Goal: Information Seeking & Learning: Learn about a topic

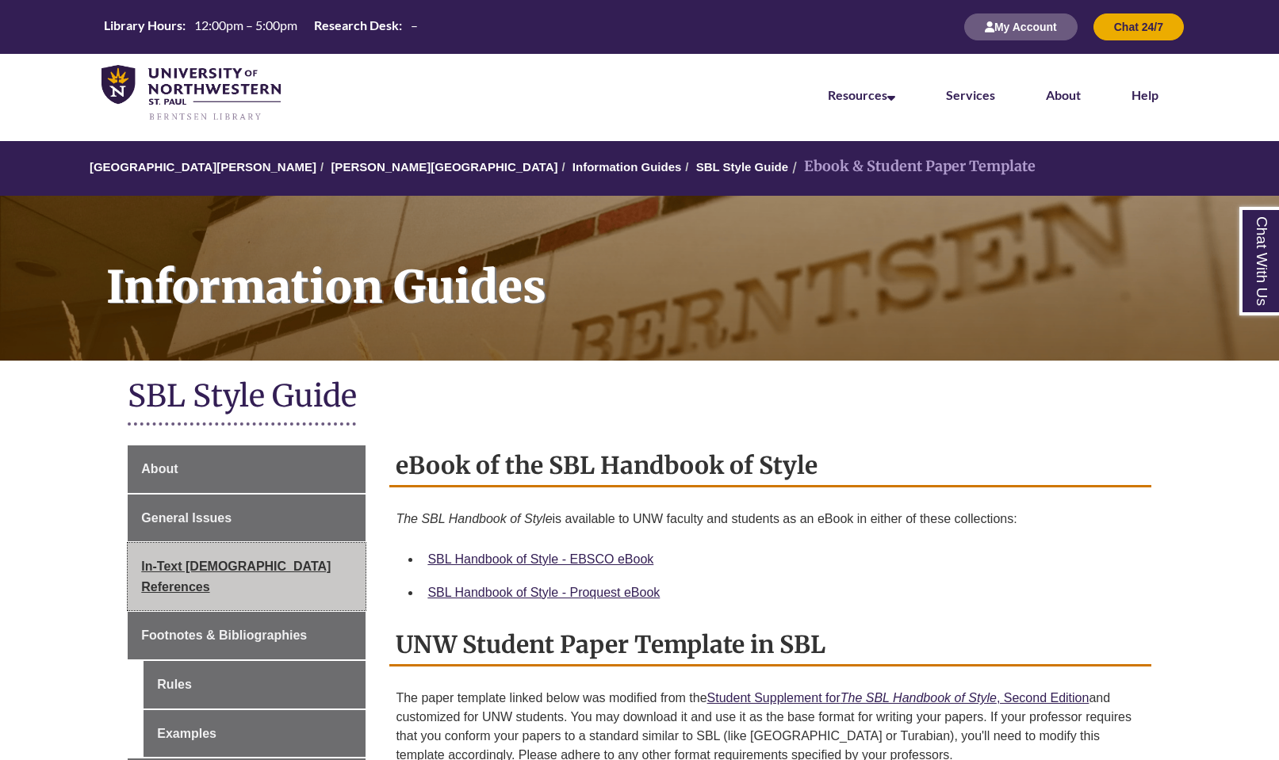
click at [283, 560] on span "In-Text [DEMOGRAPHIC_DATA] References" at bounding box center [235, 577] width 189 height 34
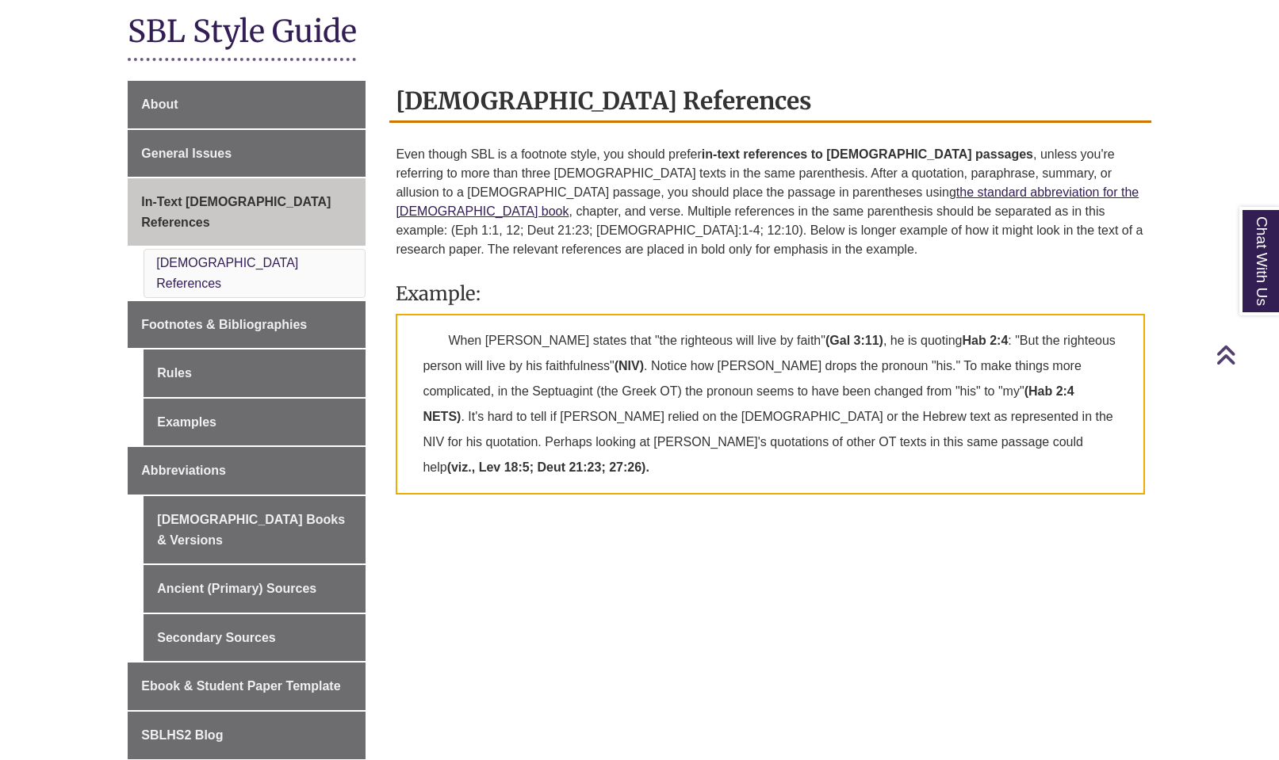
scroll to position [392, 0]
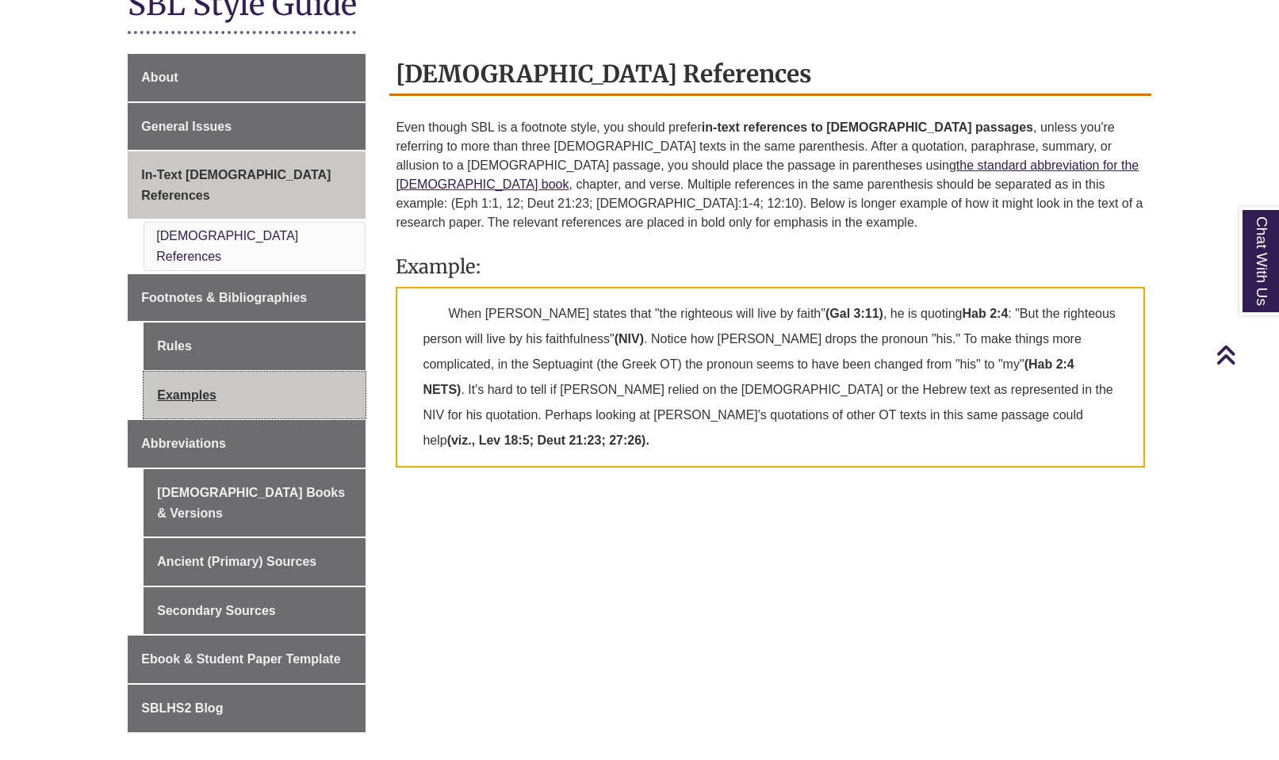
click at [221, 372] on link "Examples" at bounding box center [254, 396] width 222 height 48
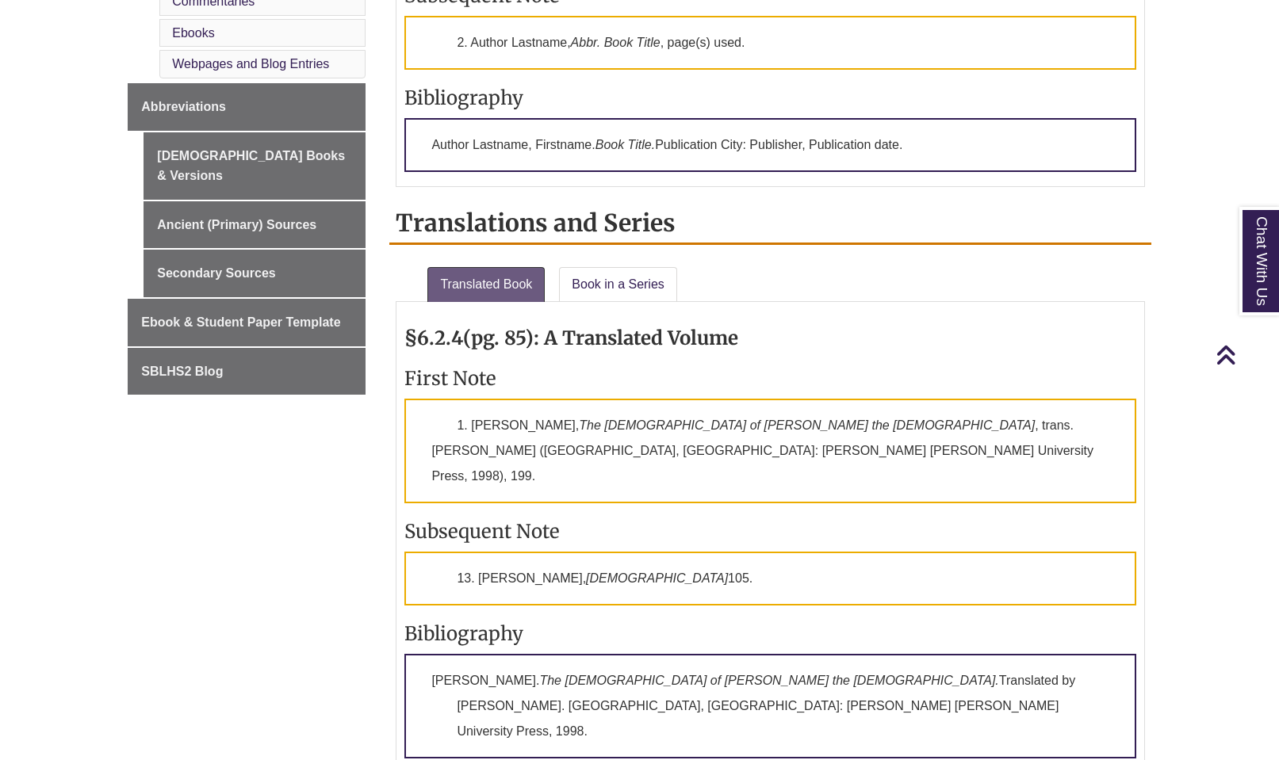
scroll to position [903, 0]
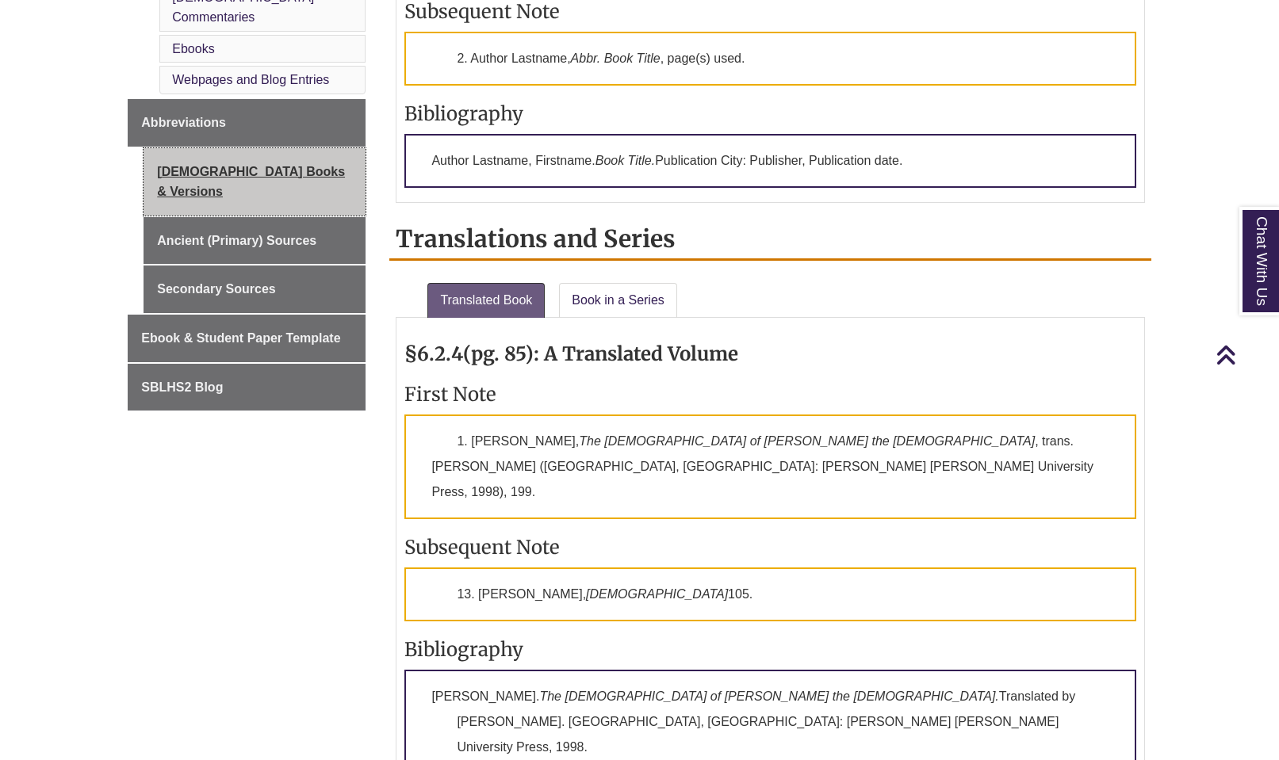
click at [219, 148] on link "[DEMOGRAPHIC_DATA] Books & Versions" at bounding box center [254, 181] width 222 height 67
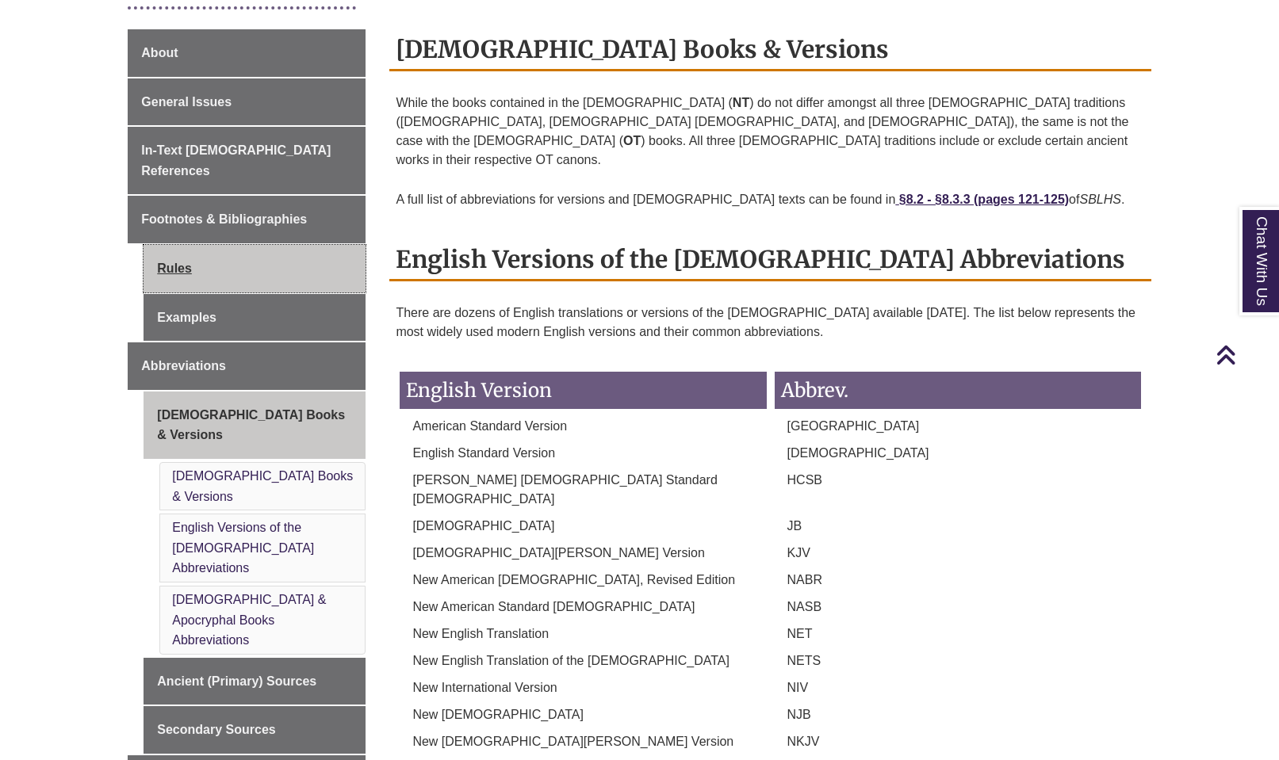
scroll to position [414, 0]
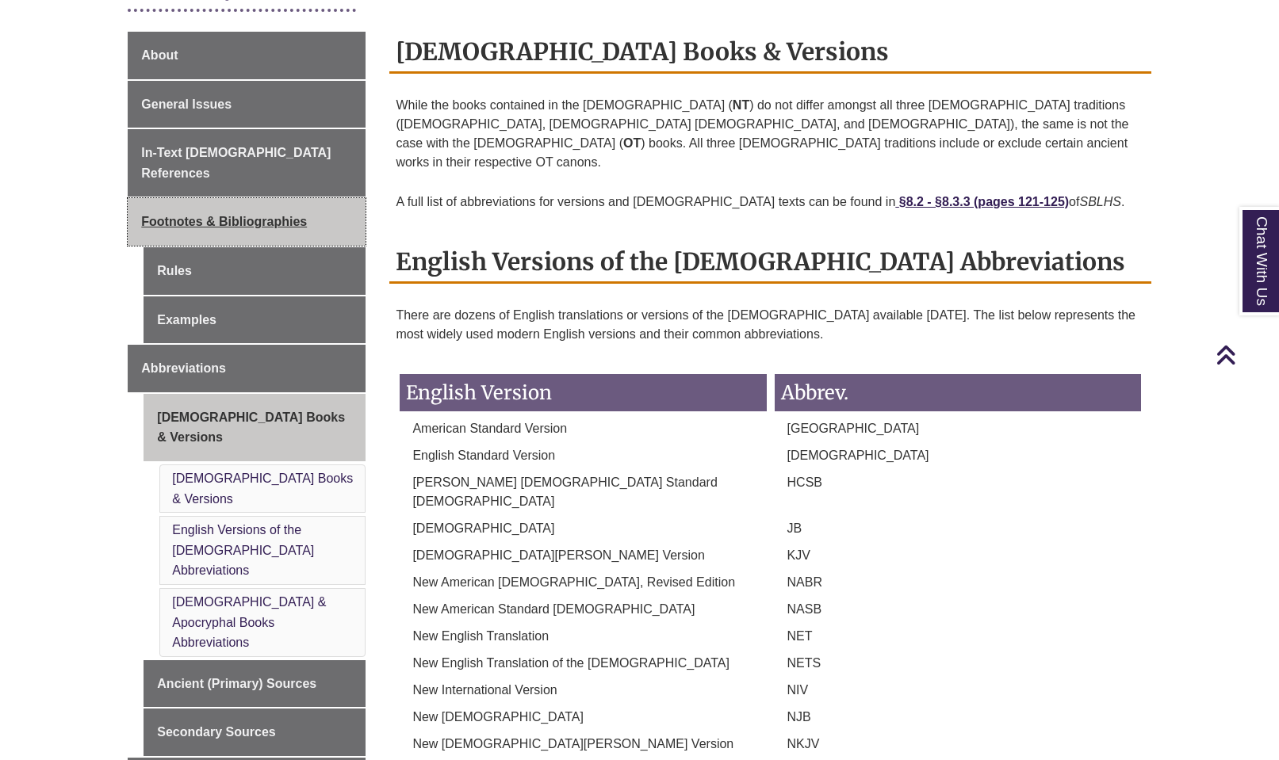
click at [167, 215] on span "Footnotes & Bibliographies" at bounding box center [224, 221] width 166 height 13
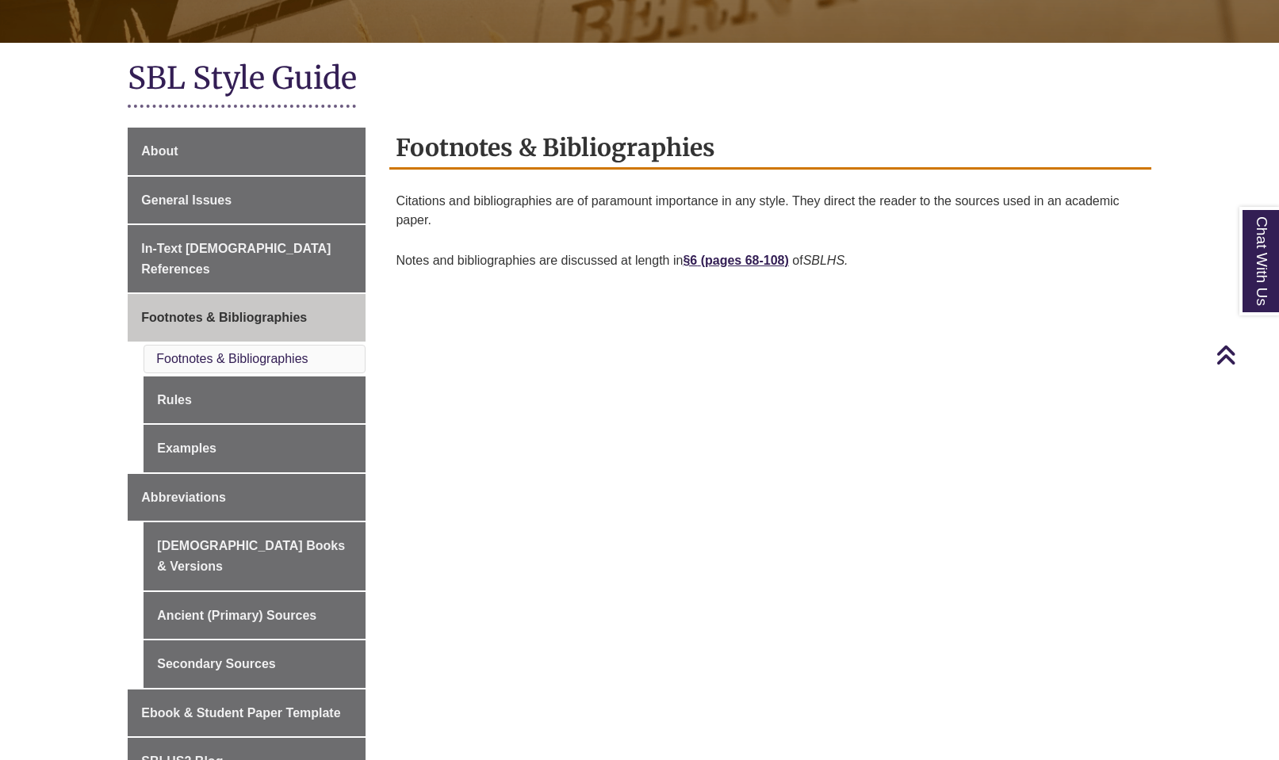
scroll to position [319, 0]
click at [694, 256] on strong "§6" at bounding box center [690, 259] width 14 height 13
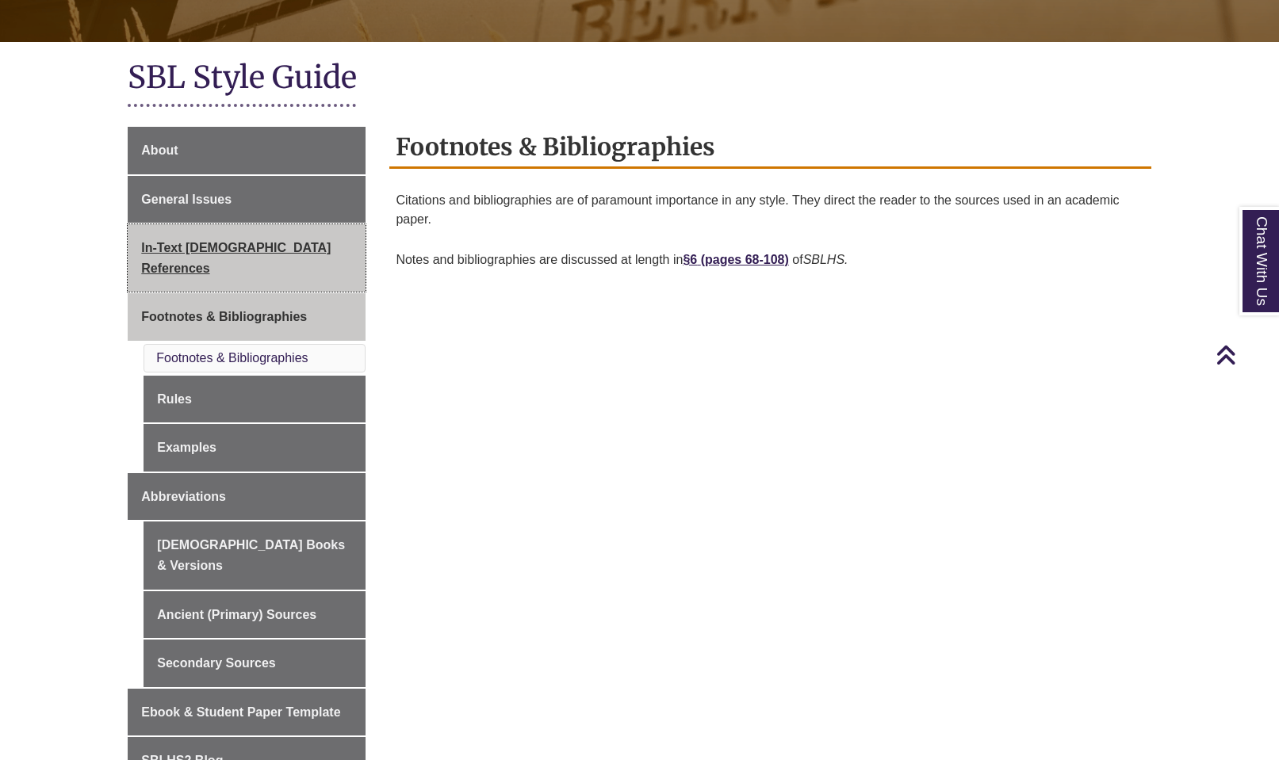
click at [198, 241] on span "In-Text [DEMOGRAPHIC_DATA] References" at bounding box center [235, 258] width 189 height 34
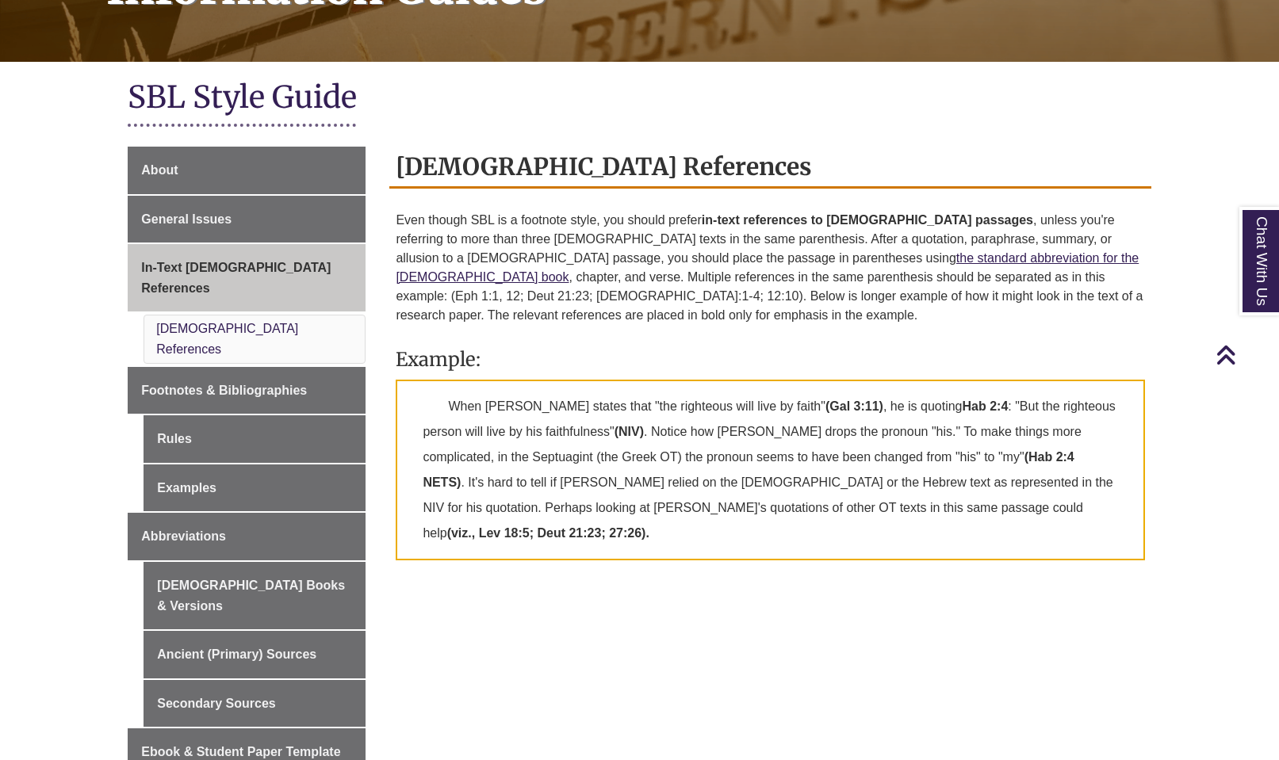
scroll to position [300, 0]
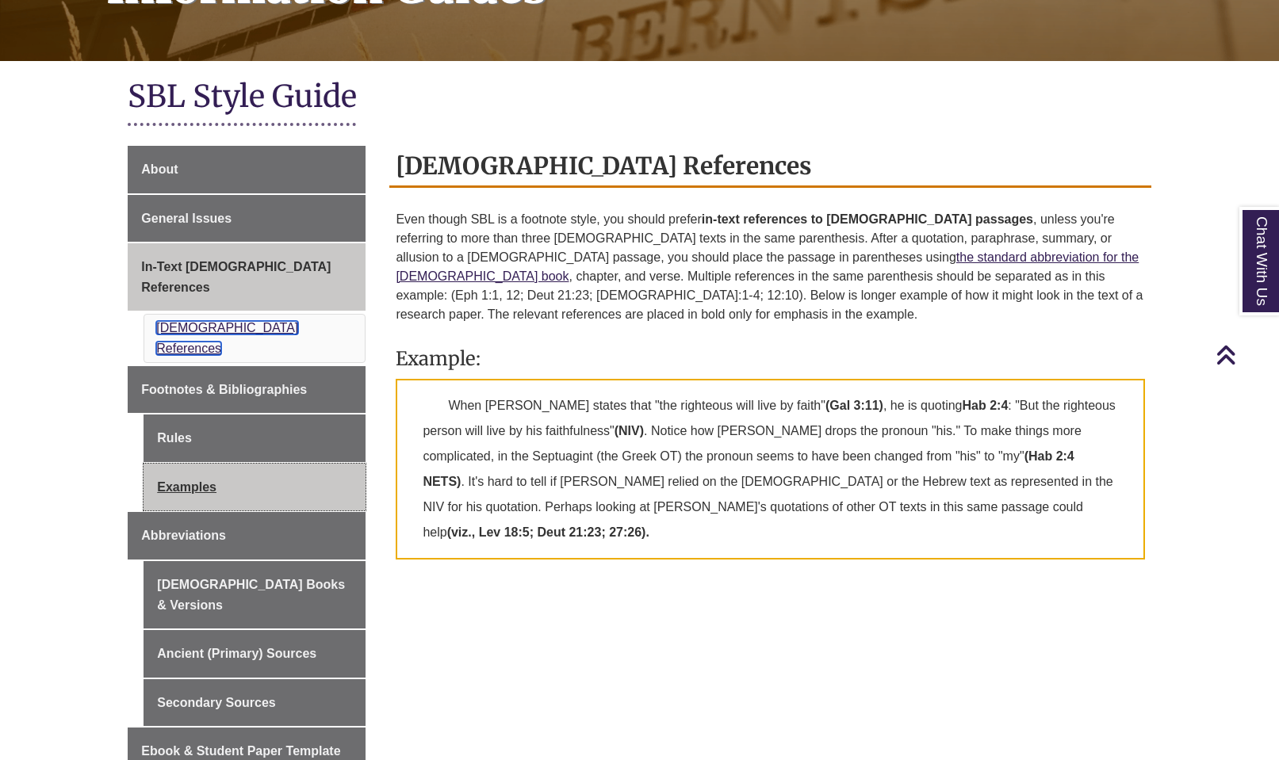
click at [227, 321] on link "Biblical References" at bounding box center [227, 338] width 142 height 34
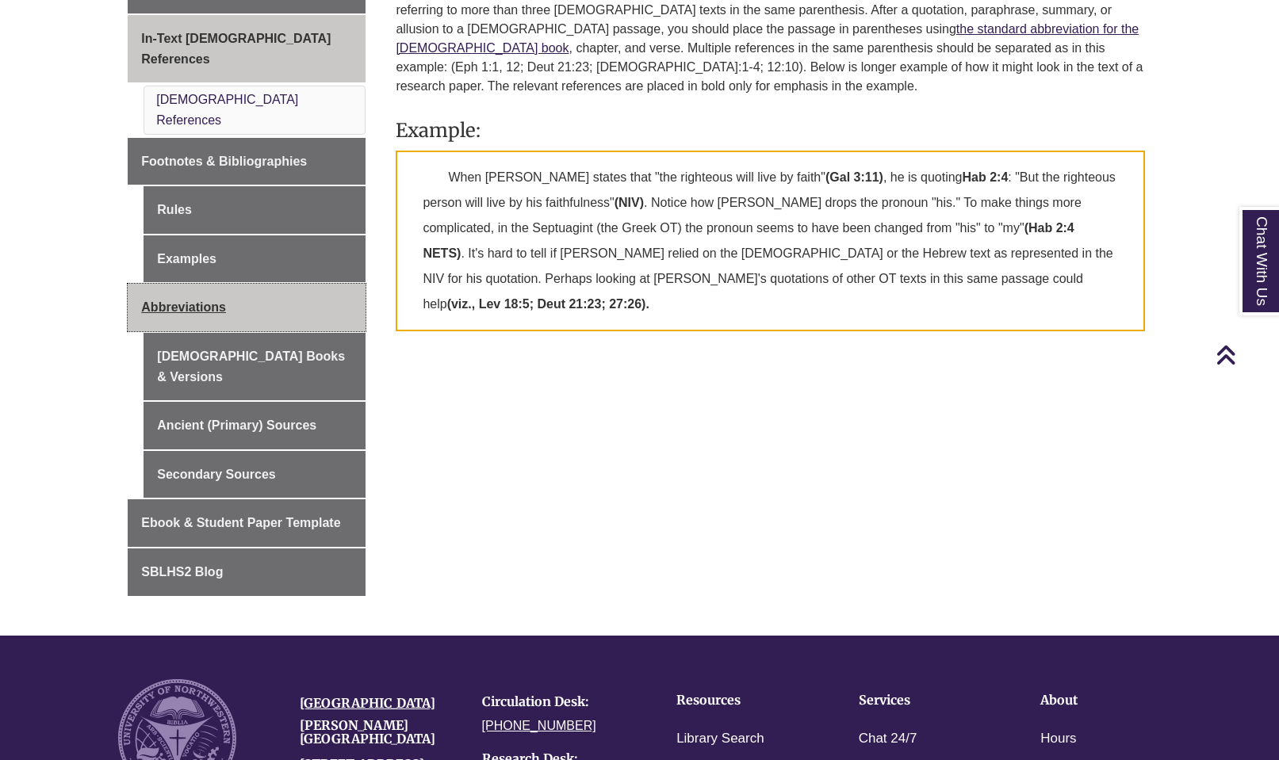
scroll to position [533, 0]
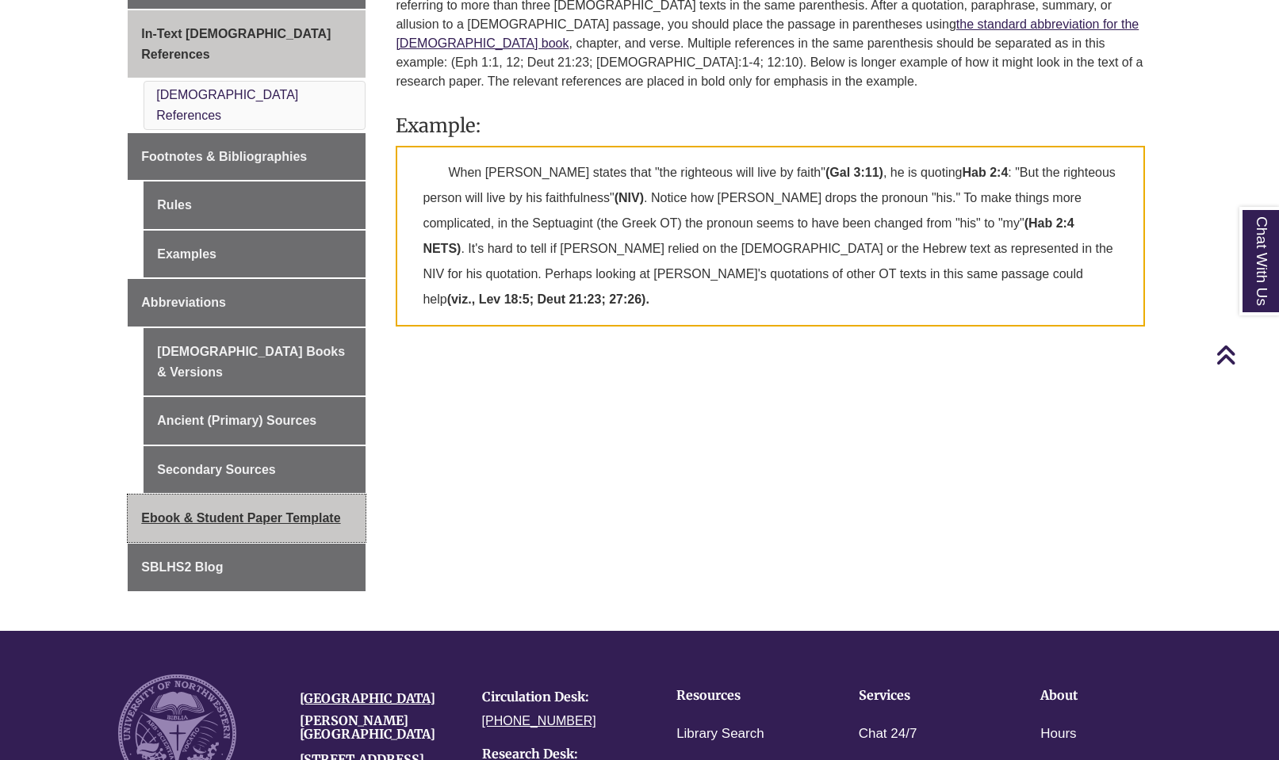
click at [288, 511] on span "Ebook & Student Paper Template" at bounding box center [240, 517] width 199 height 13
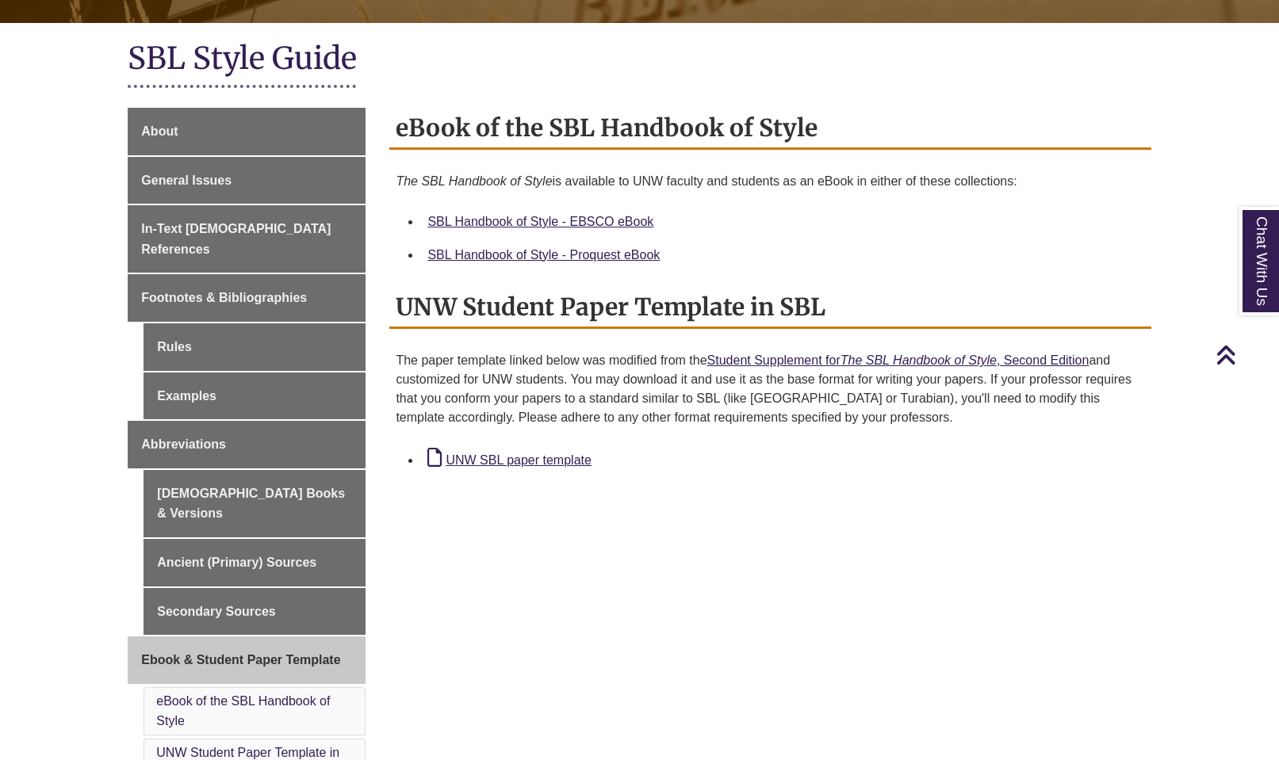
scroll to position [343, 0]
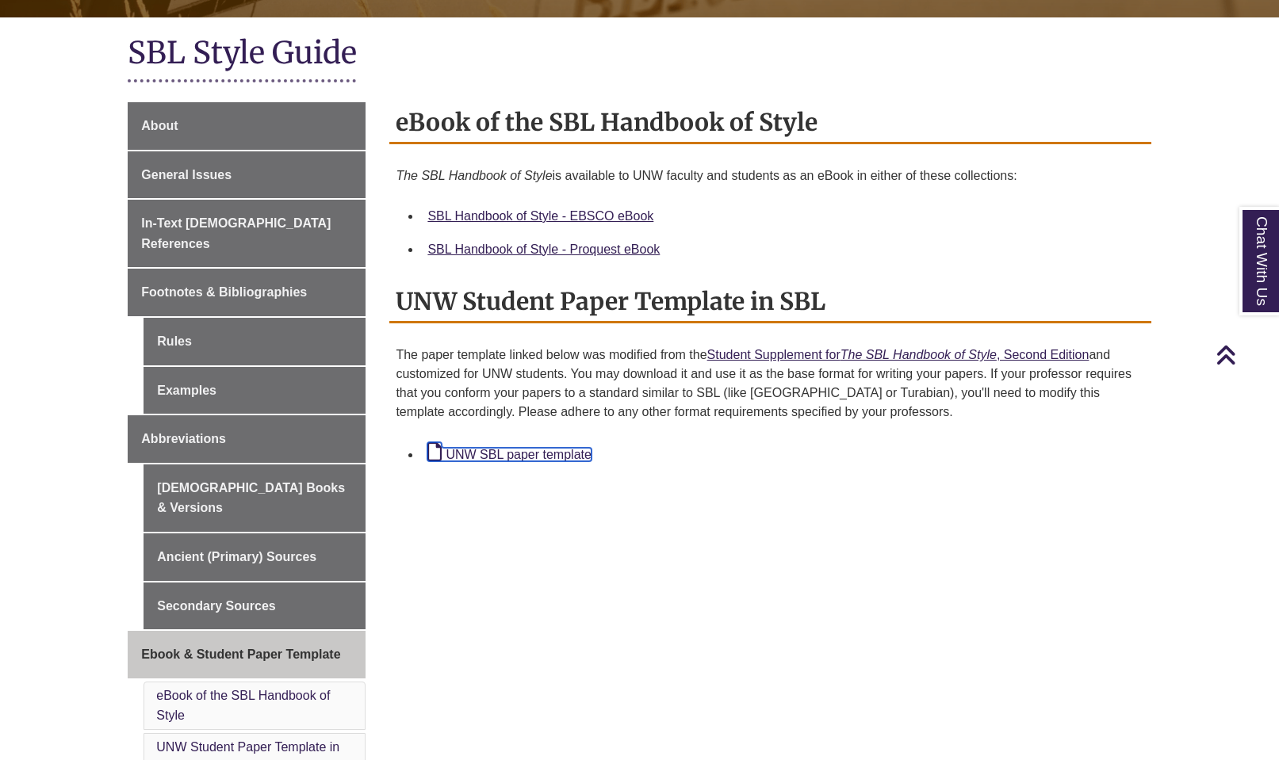
click at [561, 455] on link "UNW SBL paper template" at bounding box center [508, 454] width 163 height 13
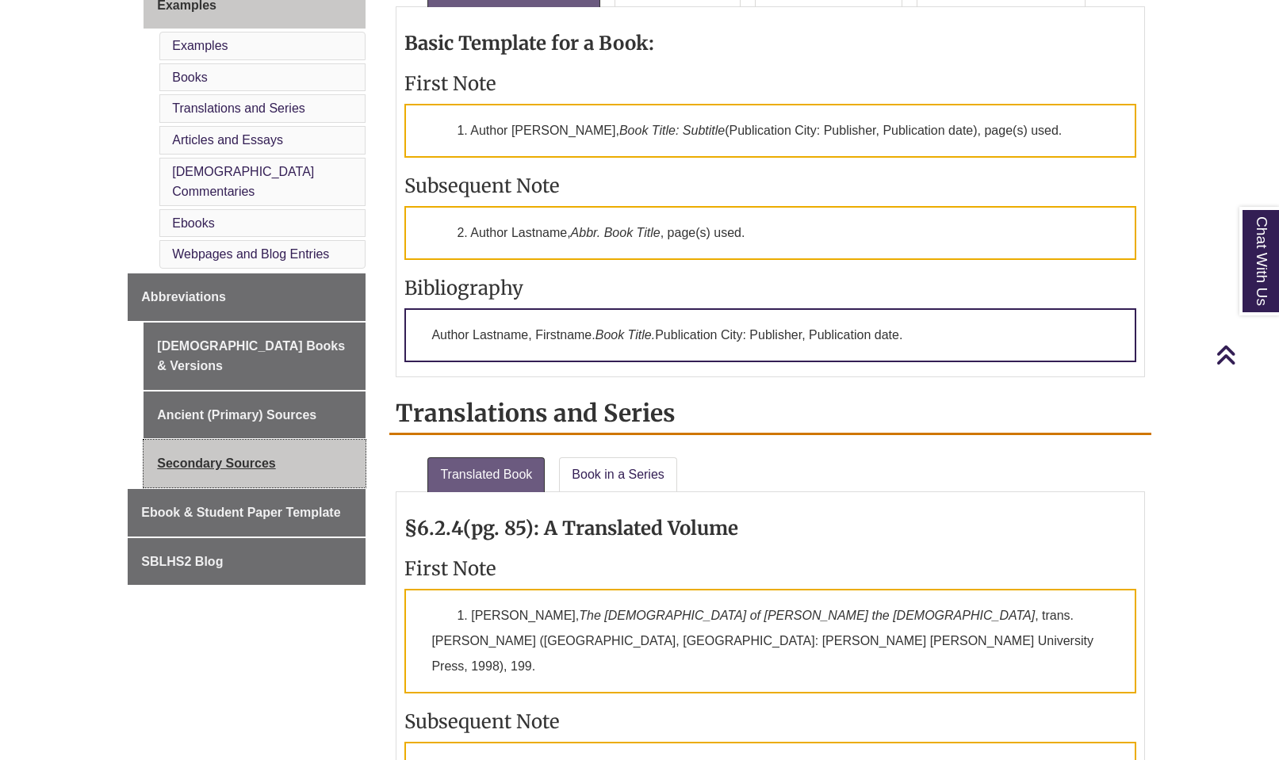
scroll to position [729, 0]
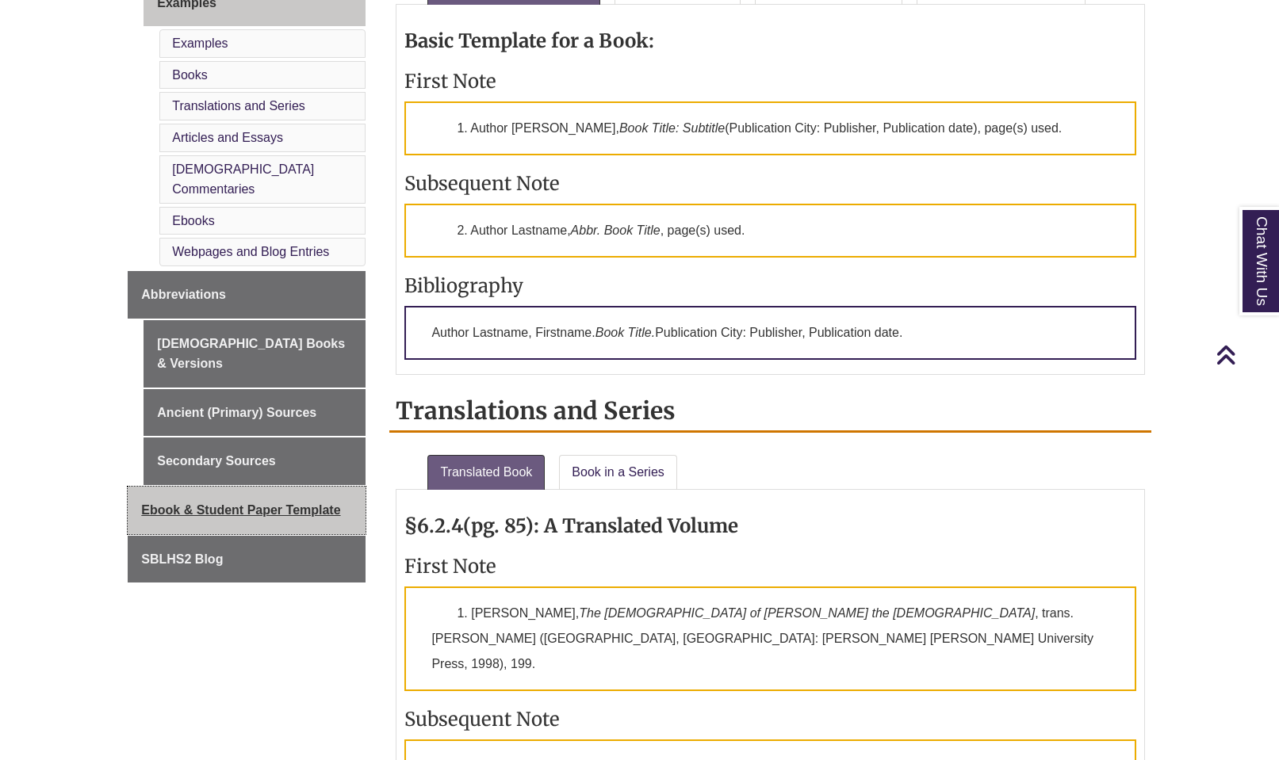
click at [258, 503] on span "Ebook & Student Paper Template" at bounding box center [240, 509] width 199 height 13
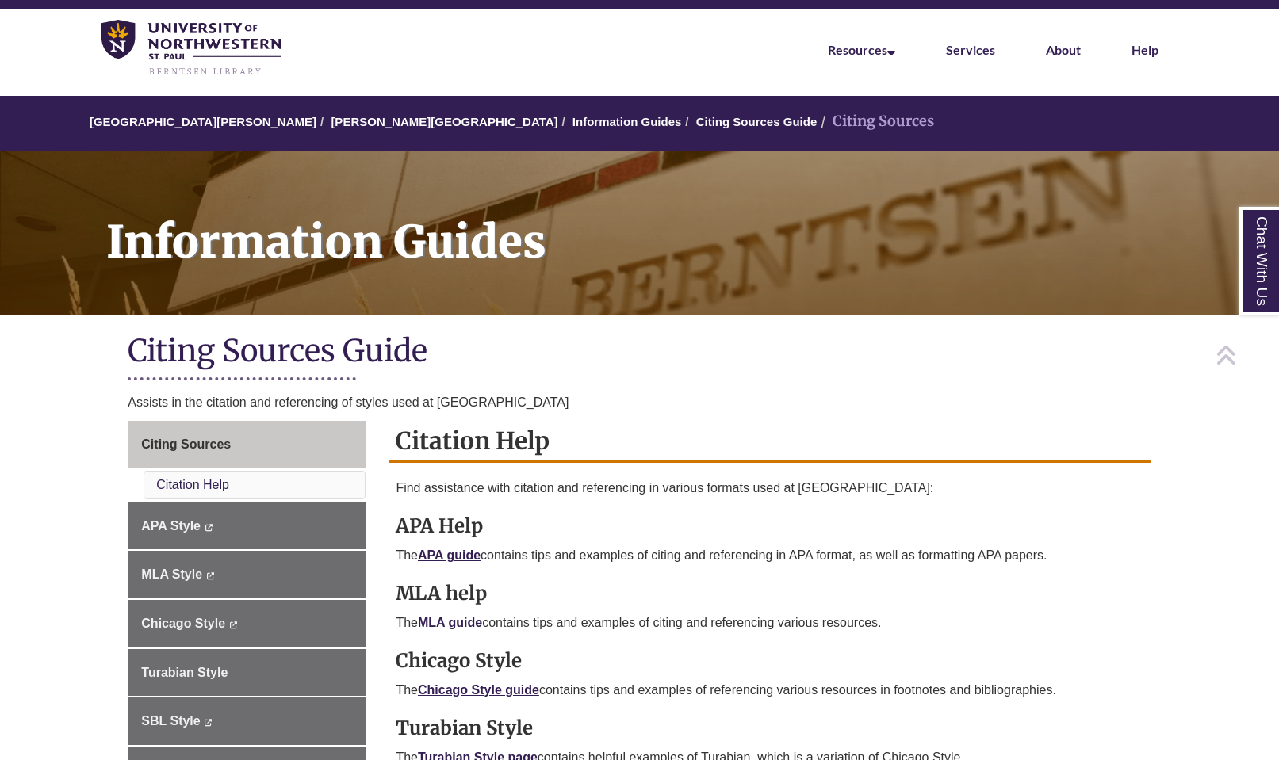
scroll to position [40, 0]
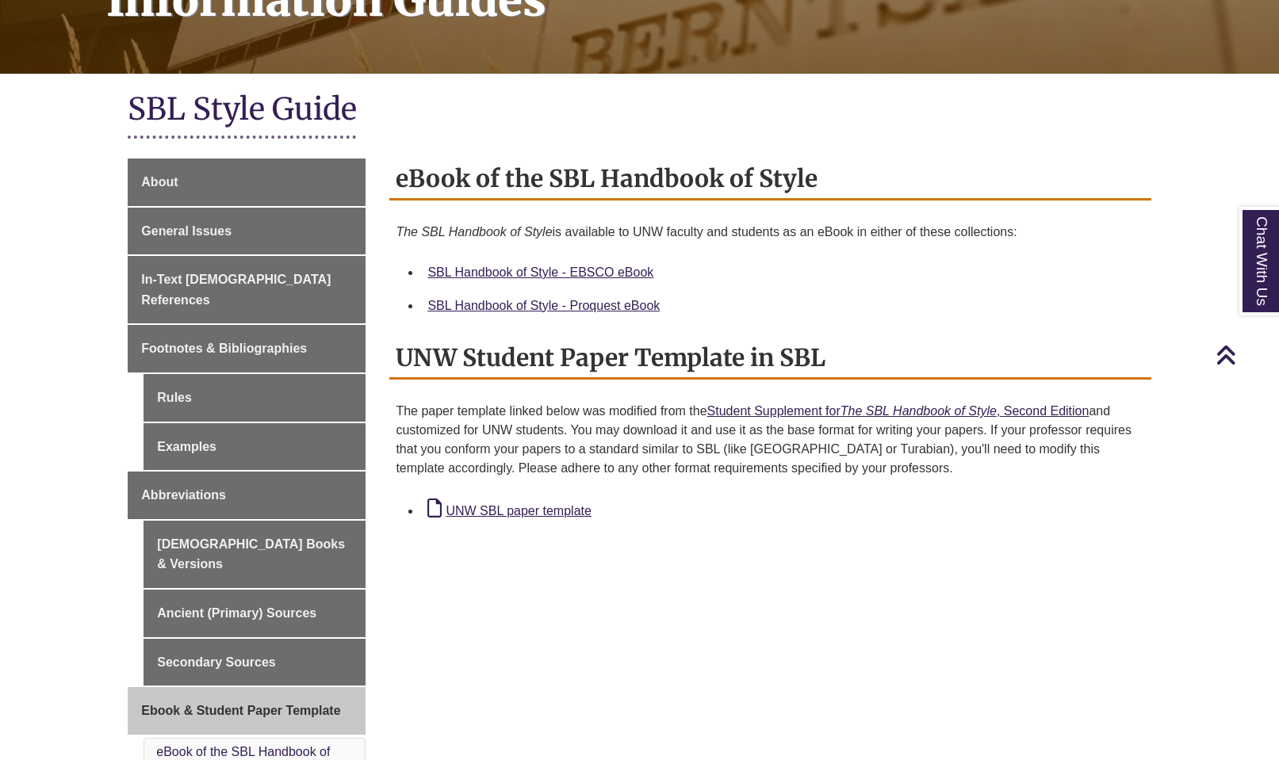
scroll to position [296, 0]
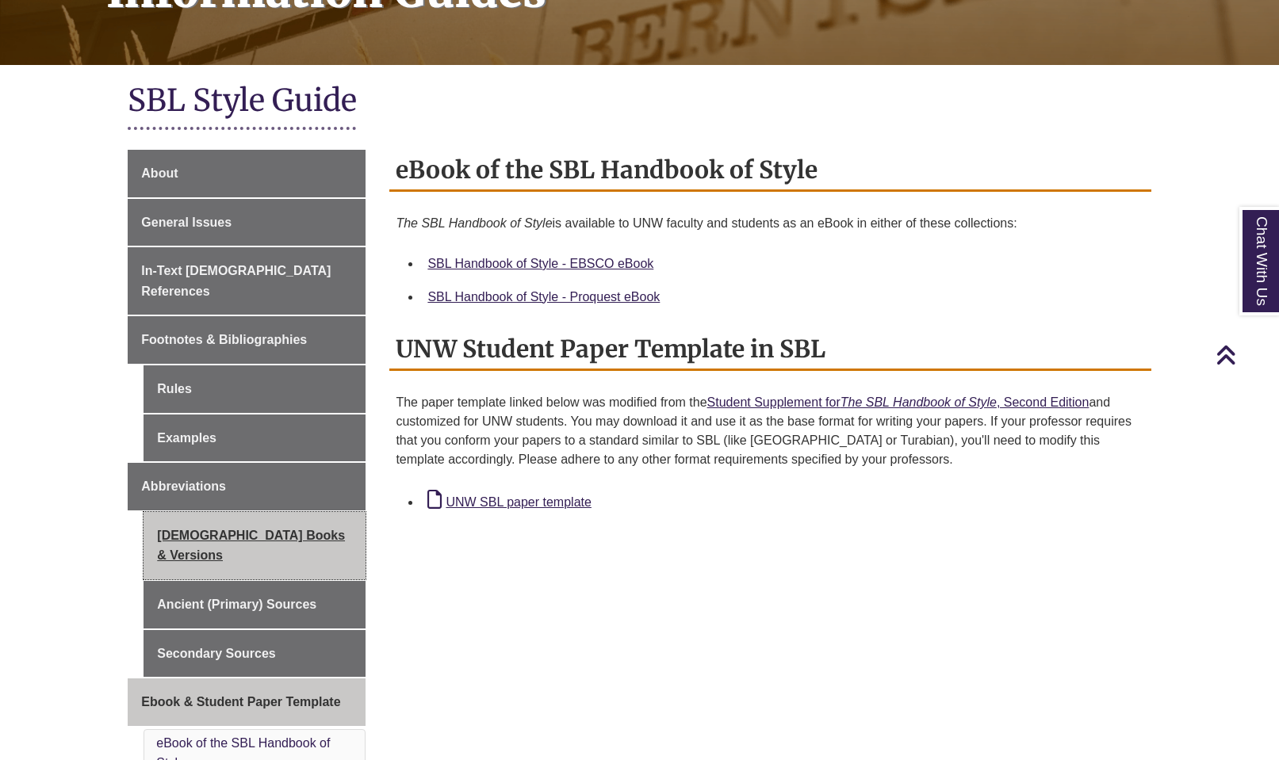
click at [311, 512] on link "[DEMOGRAPHIC_DATA] Books & Versions" at bounding box center [254, 545] width 222 height 67
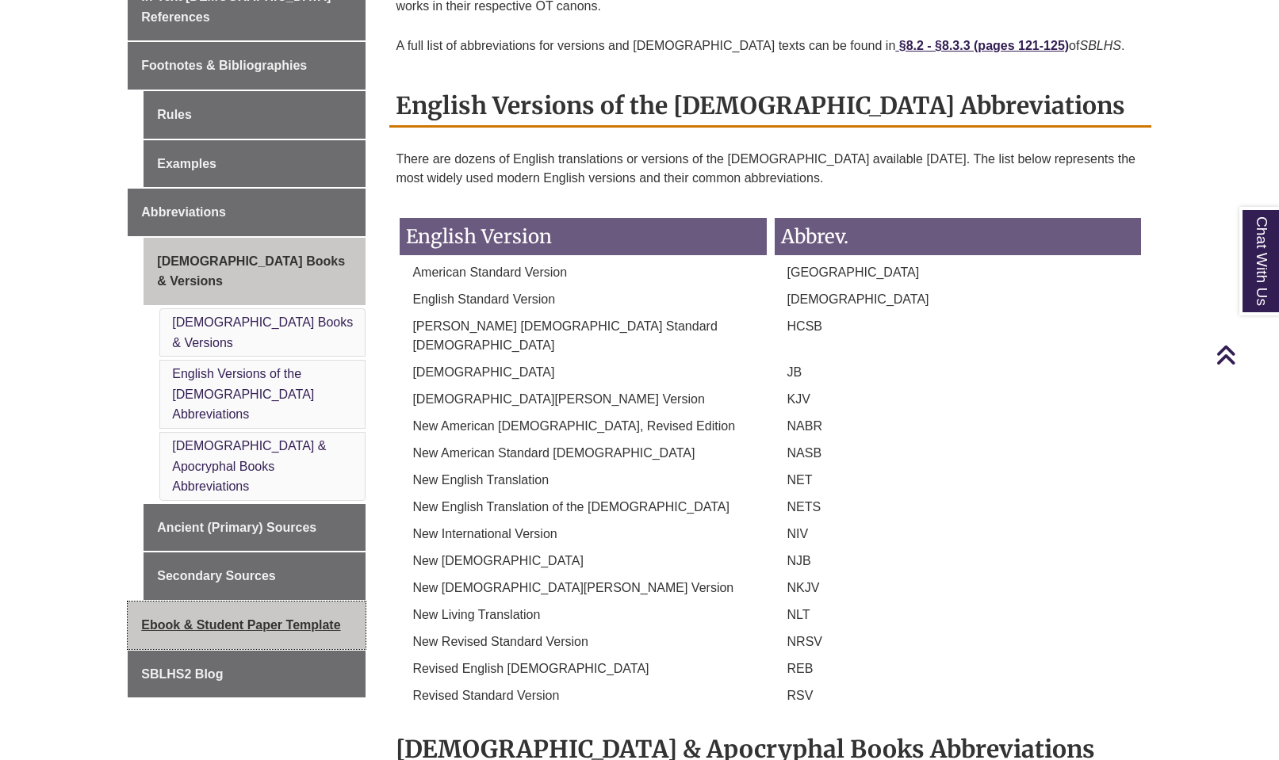
scroll to position [600, 0]
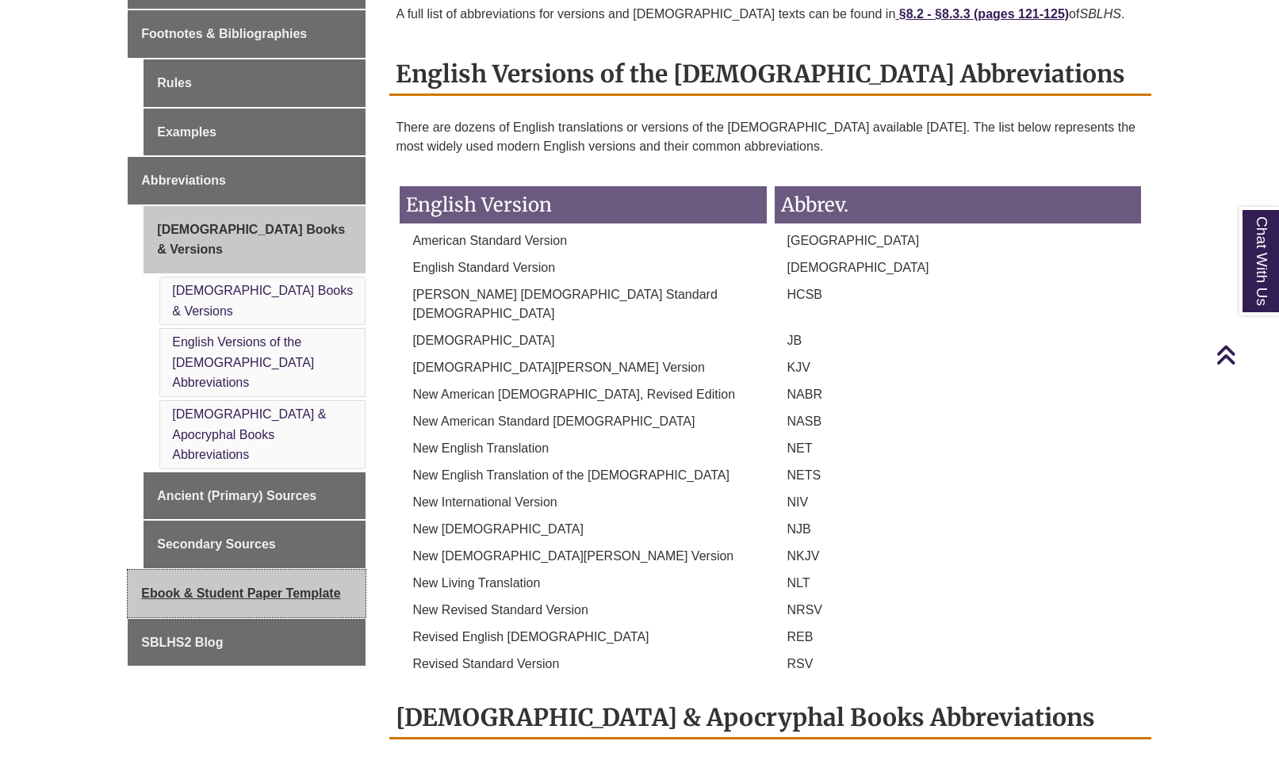
click at [293, 587] on span "Ebook & Student Paper Template" at bounding box center [240, 593] width 199 height 13
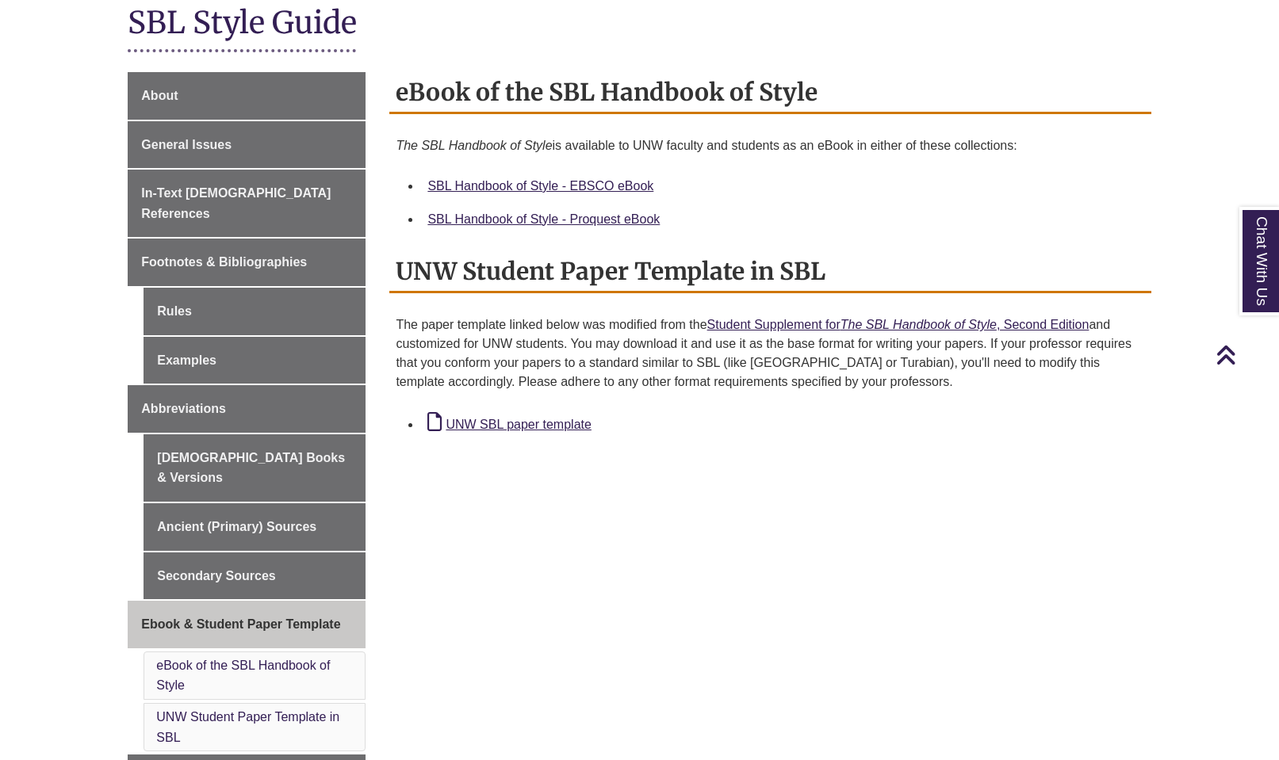
scroll to position [376, 0]
